Goal: Obtain resource: Obtain resource

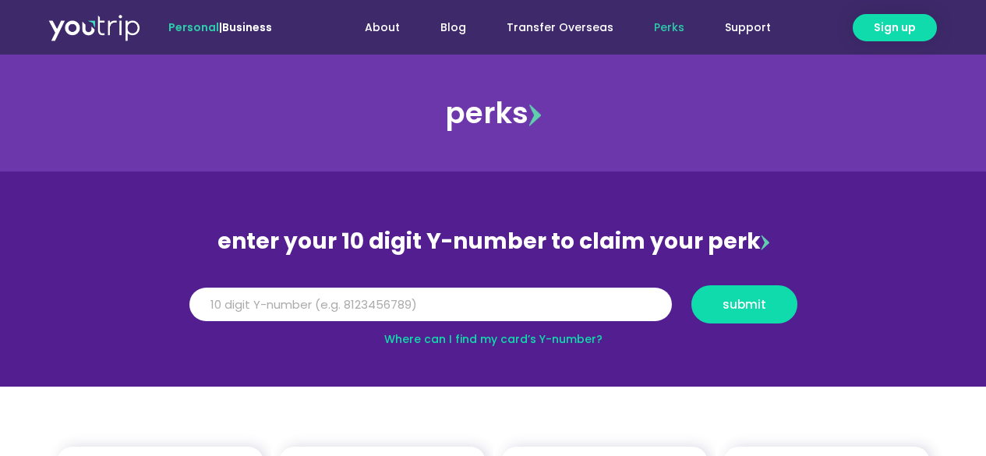
click at [295, 310] on input "Y Number" at bounding box center [430, 305] width 482 height 34
click at [547, 312] on input "Y Number" at bounding box center [430, 305] width 482 height 34
click at [510, 300] on input "Y Number" at bounding box center [430, 305] width 482 height 34
type input "818614971"
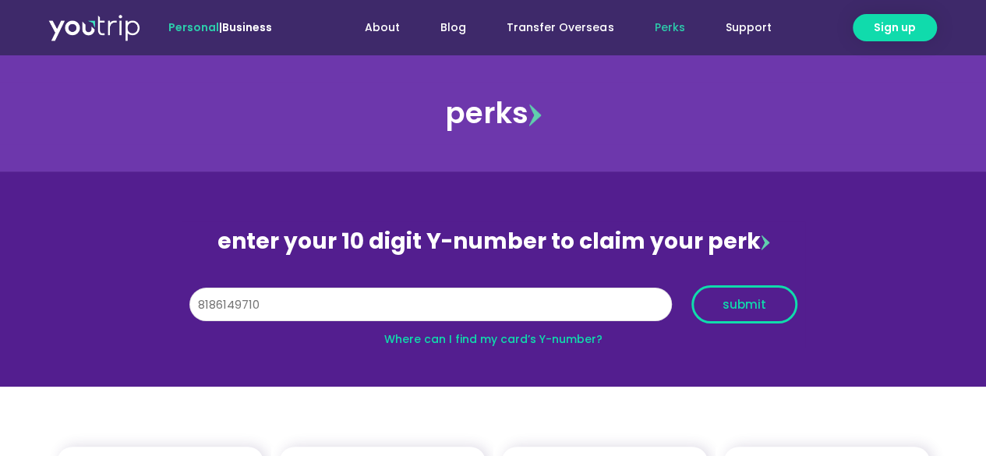
type input "8186149710"
click at [726, 291] on button "submit" at bounding box center [744, 304] width 106 height 38
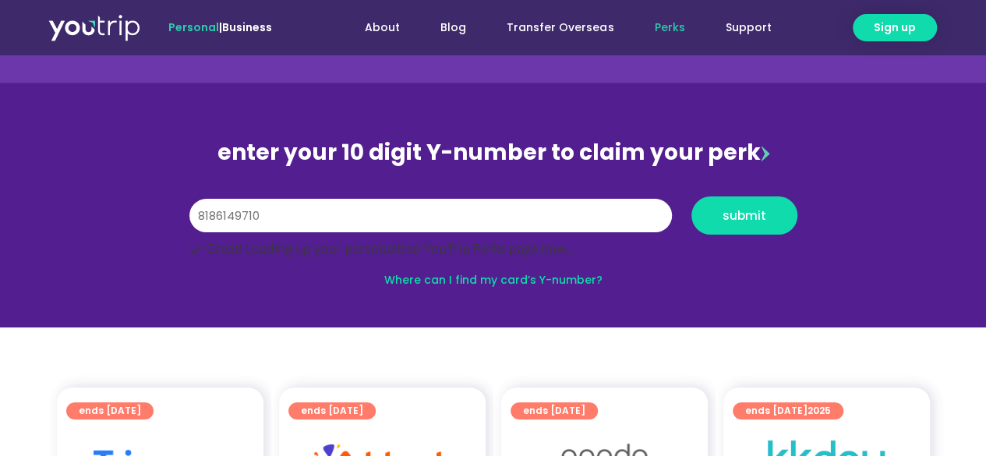
scroll to position [234, 0]
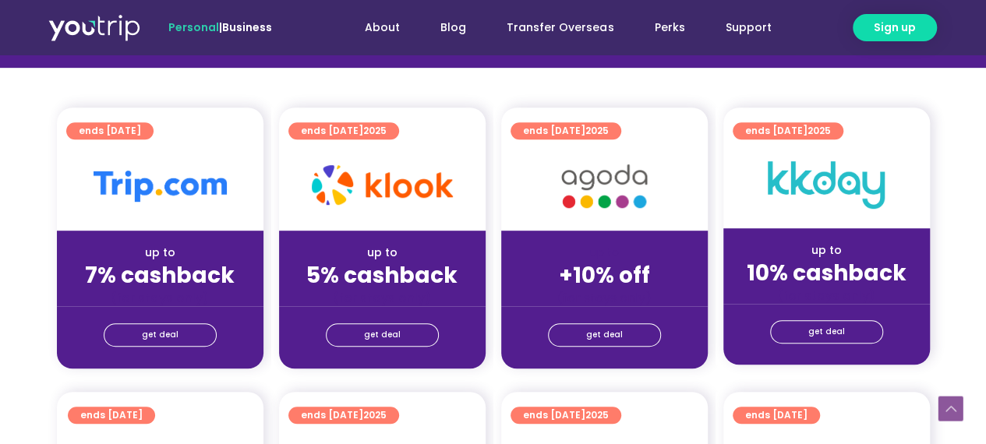
scroll to position [390, 0]
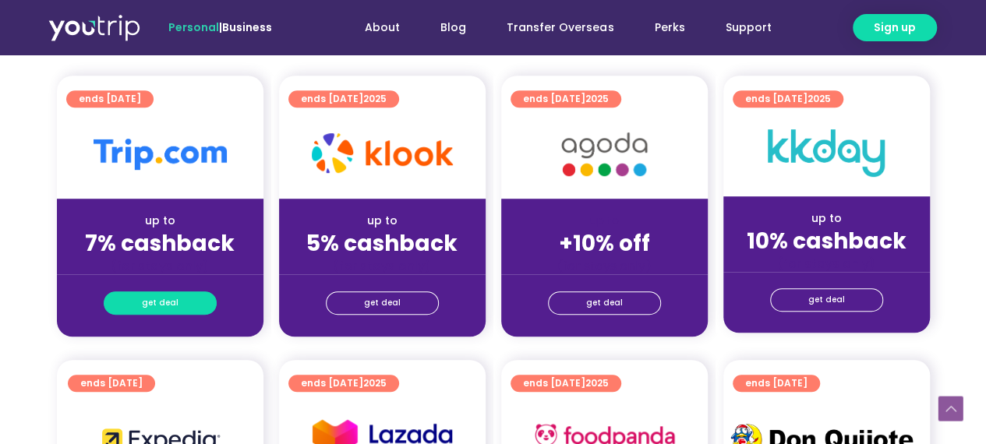
click at [178, 302] on link "get deal" at bounding box center [160, 302] width 113 height 23
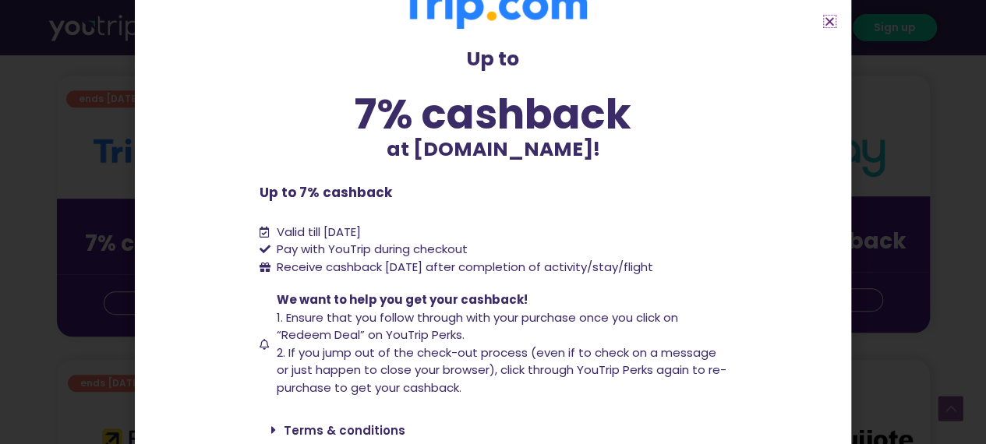
scroll to position [150, 0]
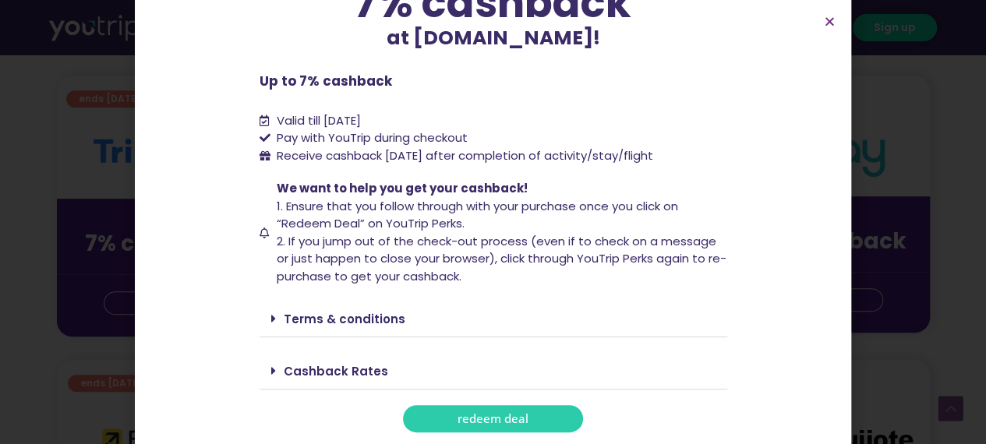
click at [544, 421] on link "redeem deal" at bounding box center [493, 418] width 180 height 27
